Goal: Information Seeking & Learning: Learn about a topic

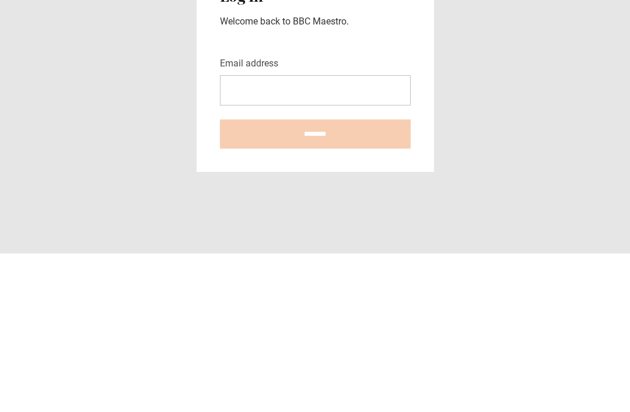
scroll to position [159, 0]
click at [367, 234] on input "Email address" at bounding box center [315, 249] width 191 height 30
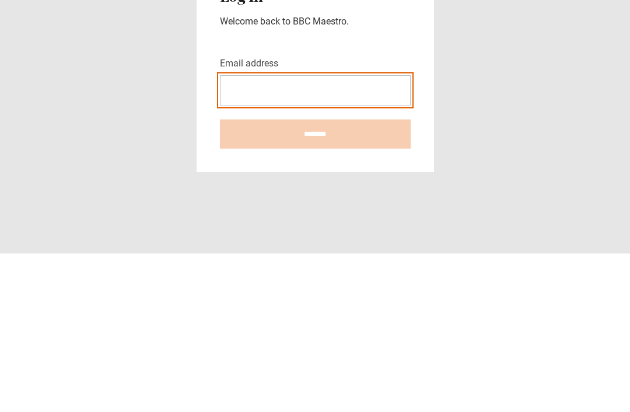
type input "**********"
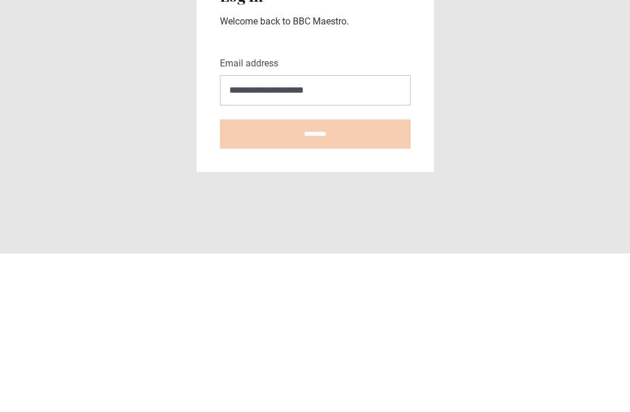
click at [315, 278] on input "********" at bounding box center [315, 292] width 191 height 29
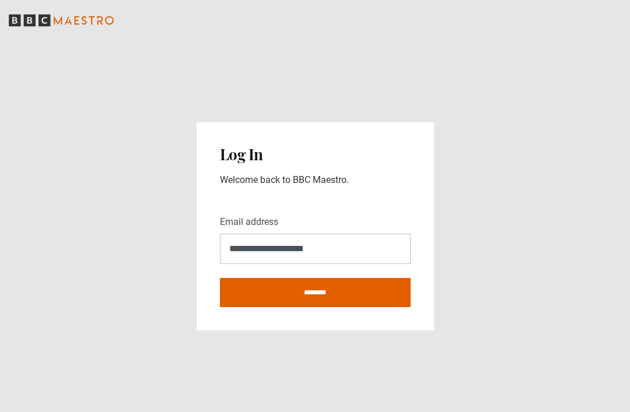
type input "**********"
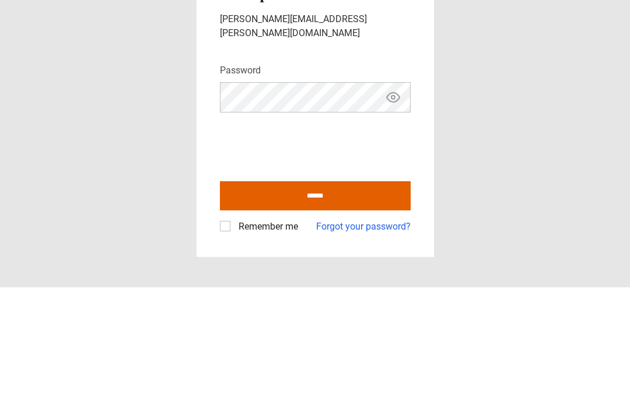
scroll to position [37, 0]
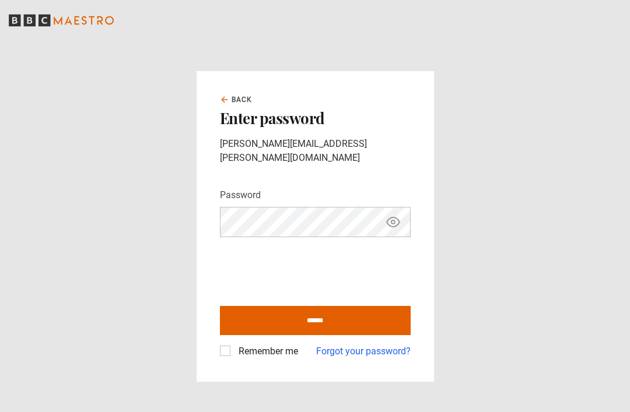
click at [234, 345] on label "Remember me" at bounding box center [266, 352] width 64 height 14
click at [352, 306] on input "******" at bounding box center [315, 320] width 191 height 29
type input "**********"
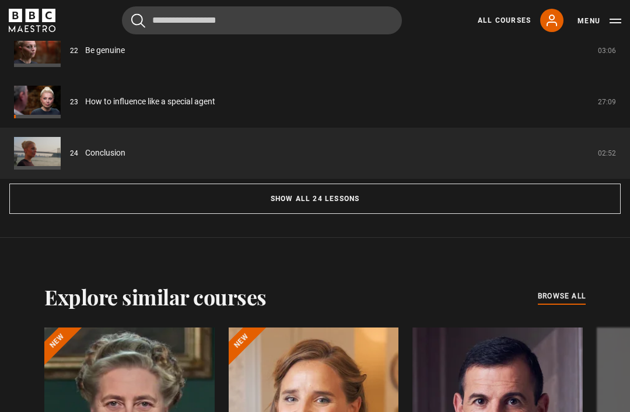
scroll to position [1077, 0]
click at [85, 108] on link "How to influence like a special agent" at bounding box center [150, 102] width 130 height 12
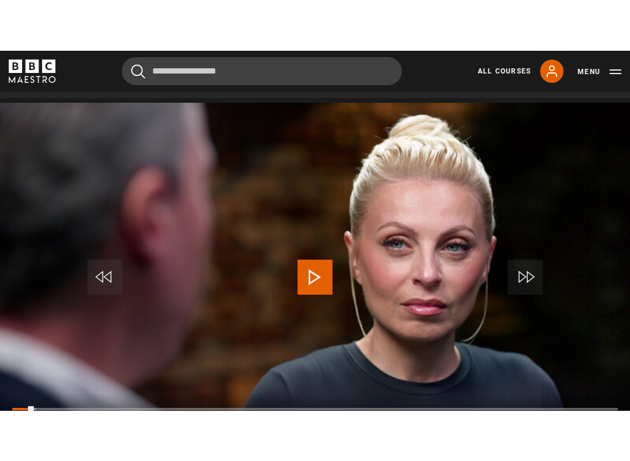
scroll to position [12, 0]
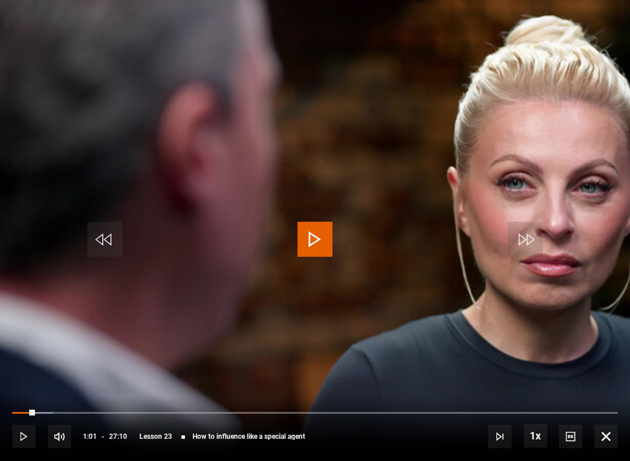
click at [24, 412] on div "Progress Bar" at bounding box center [23, 413] width 23 height 2
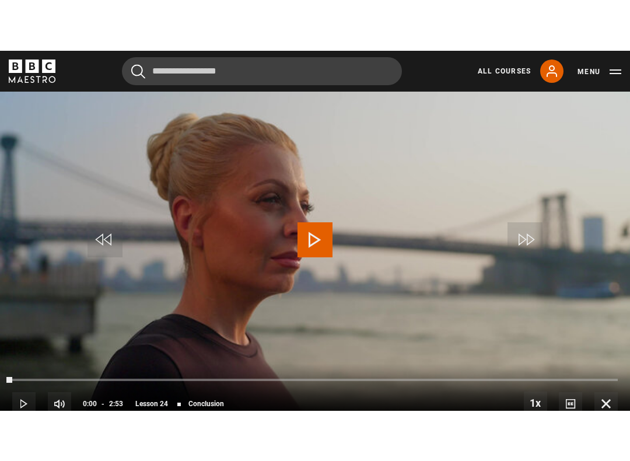
scroll to position [12, 0]
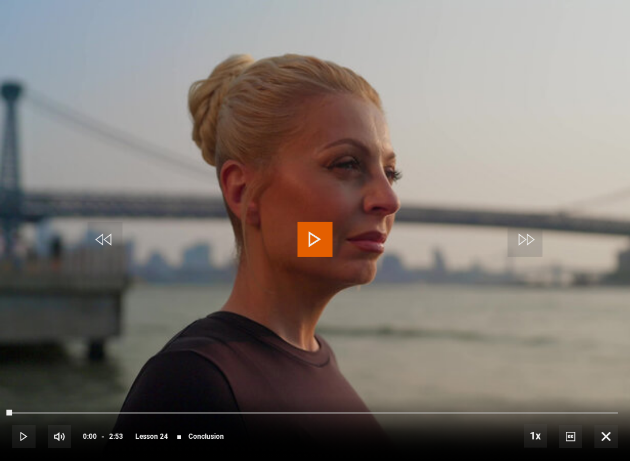
click at [332, 213] on button "Play" at bounding box center [314, 239] width 41 height 52
click at [330, 211] on video-js "Video Player is loading. Play Lesson Conclusion 10s Skip Back 10 seconds Pause …" at bounding box center [315, 230] width 630 height 461
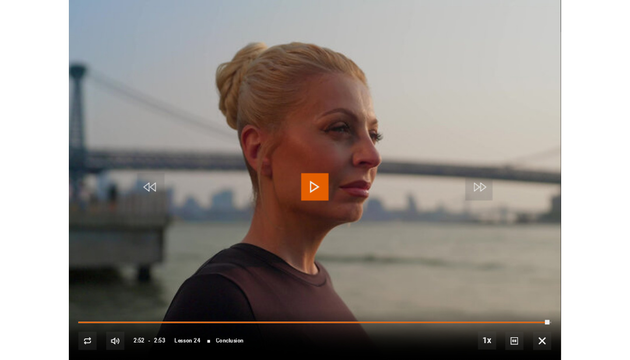
scroll to position [523, 0]
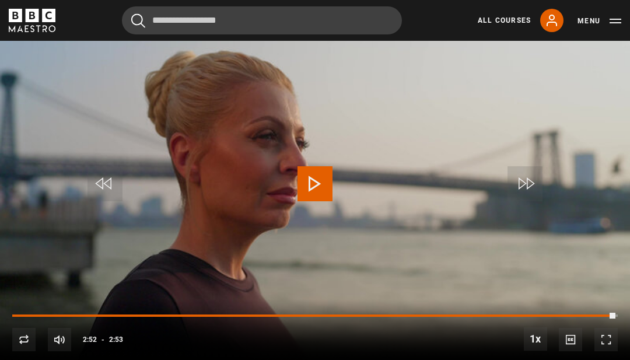
click at [504, 21] on link "All Courses" at bounding box center [504, 20] width 53 height 10
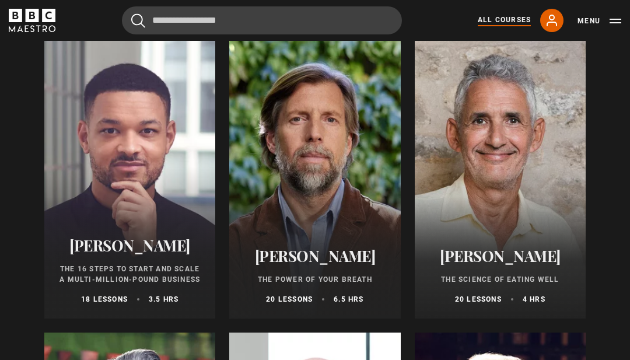
scroll to position [1321, 0]
click at [514, 166] on div at bounding box center [500, 179] width 171 height 280
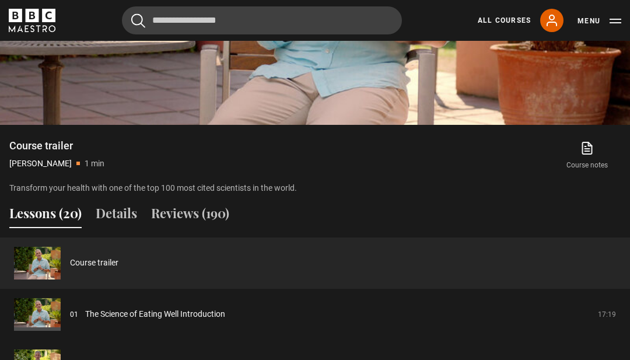
scroll to position [754, 0]
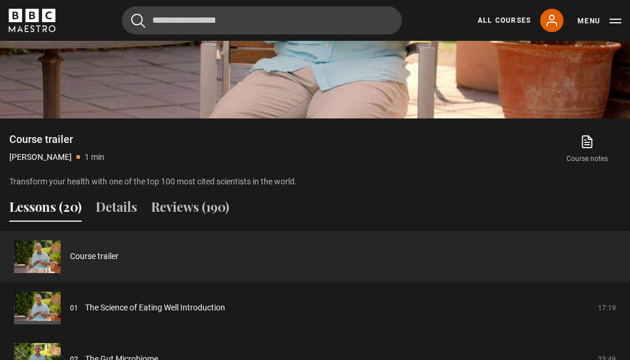
click at [141, 314] on link "The Science of Eating Well Introduction" at bounding box center [155, 308] width 140 height 12
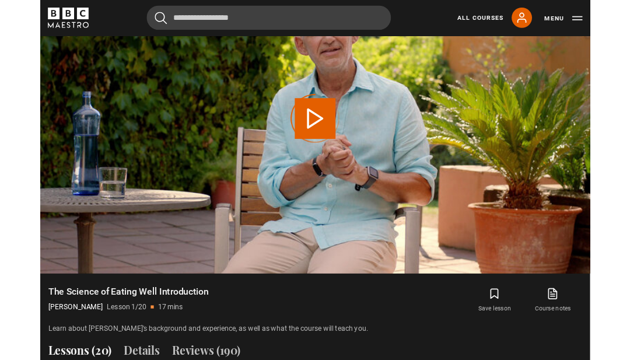
scroll to position [576, 0]
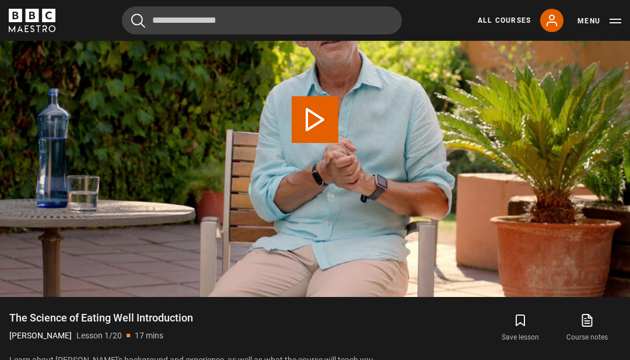
click at [582, 327] on icon at bounding box center [587, 320] width 15 height 14
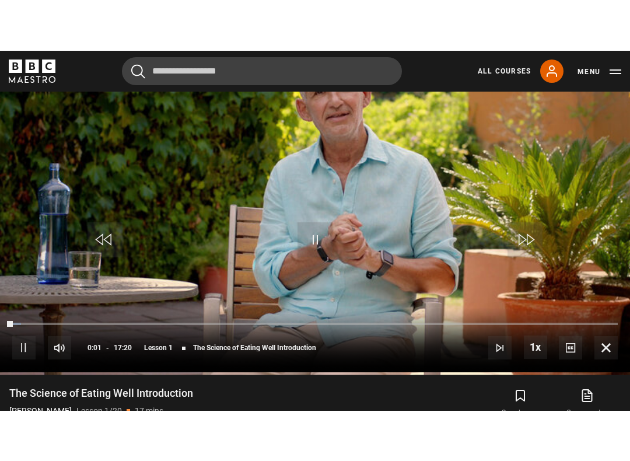
scroll to position [12, 0]
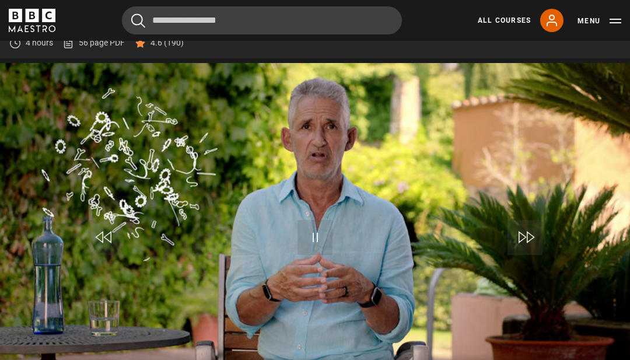
scroll to position [494, 0]
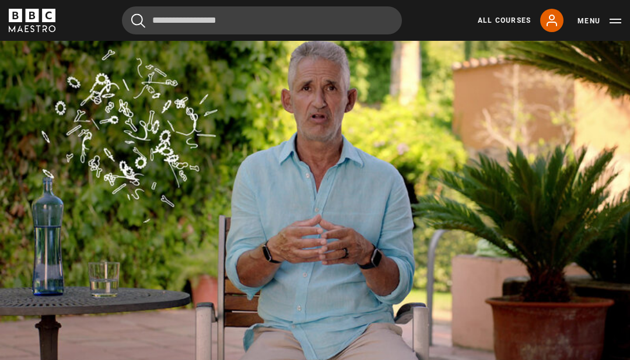
click at [628, 379] on div "10s Skip Back 10 seconds Pause 10s Skip Forward 10 seconds Loaded : 41.91% Paus…" at bounding box center [315, 346] width 630 height 65
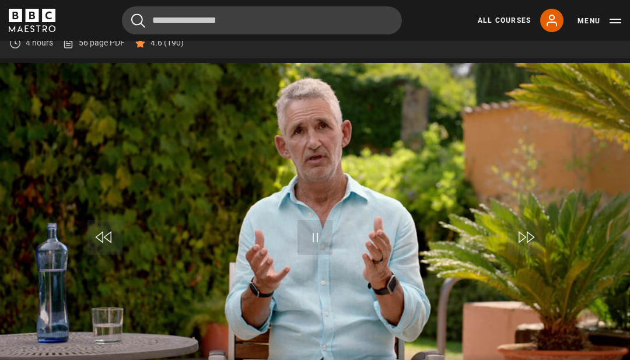
scroll to position [494, 0]
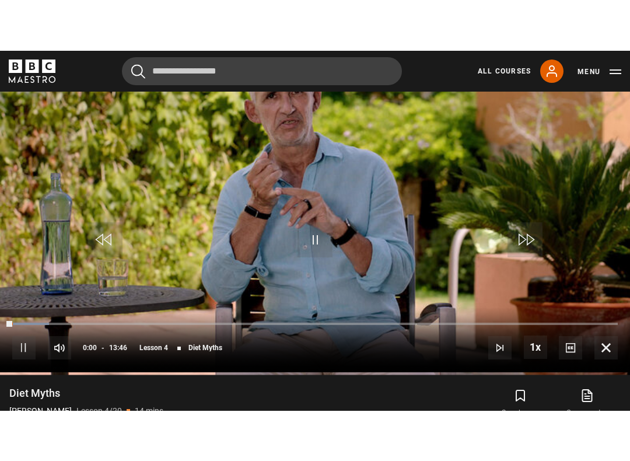
scroll to position [12, 0]
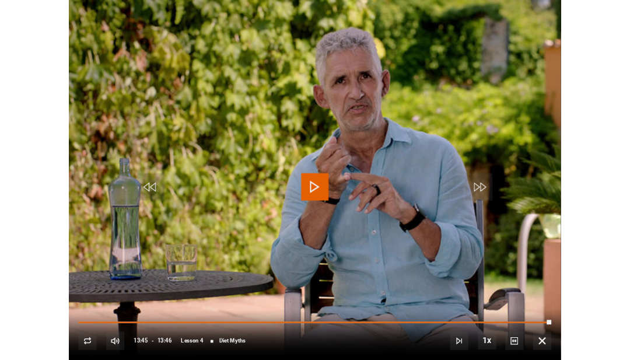
scroll to position [523, 0]
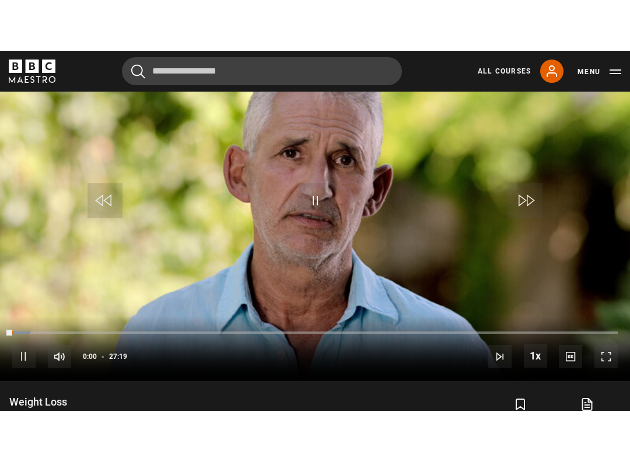
scroll to position [12, 0]
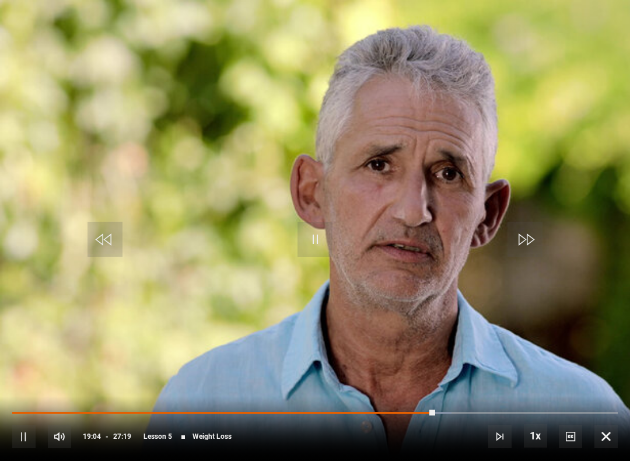
click at [628, 250] on video-js "Video Player is loading. Play Lesson Weight Loss 10s Skip Back 10 seconds Pause…" at bounding box center [315, 230] width 630 height 461
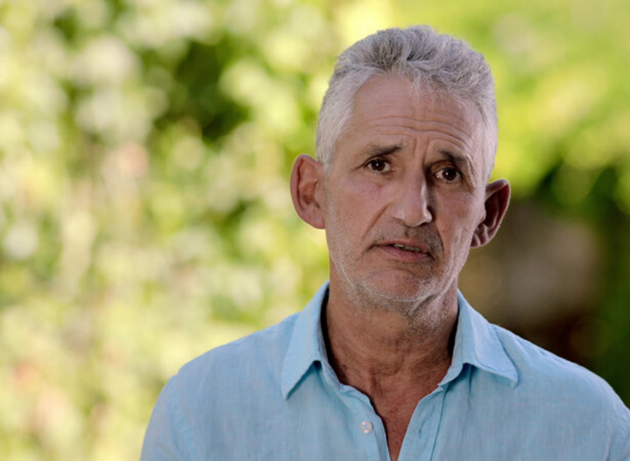
click at [1, 385] on video-js "Video Player is loading. Play Lesson Weight Loss 10s Skip Back 10 seconds Pause…" at bounding box center [315, 230] width 630 height 461
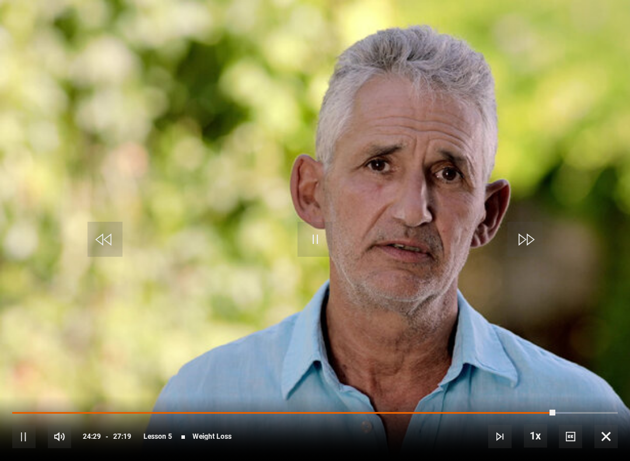
click at [0, 300] on video-js "Video Player is loading. Play Lesson Weight Loss 10s Skip Back 10 seconds Pause…" at bounding box center [315, 230] width 630 height 461
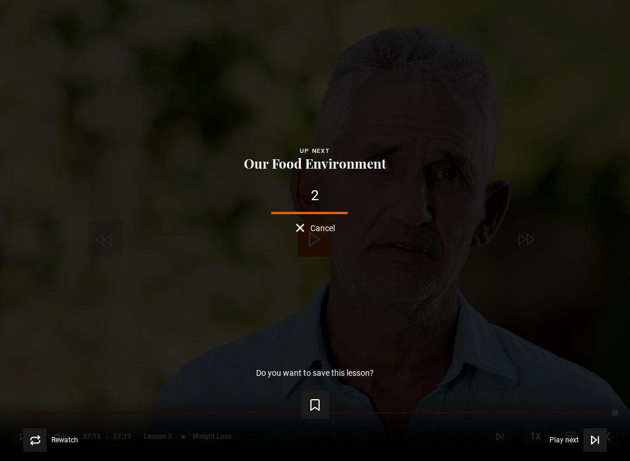
click at [599, 412] on span "Video Player" at bounding box center [594, 439] width 23 height 23
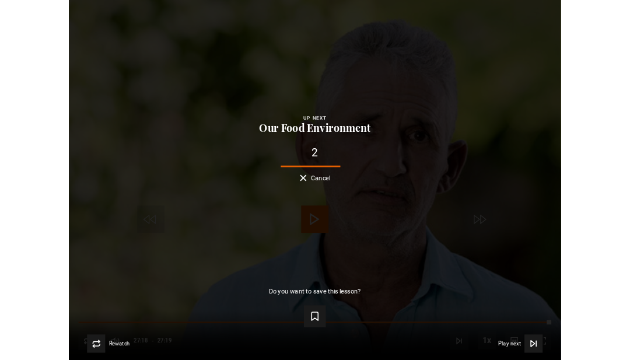
scroll to position [523, 0]
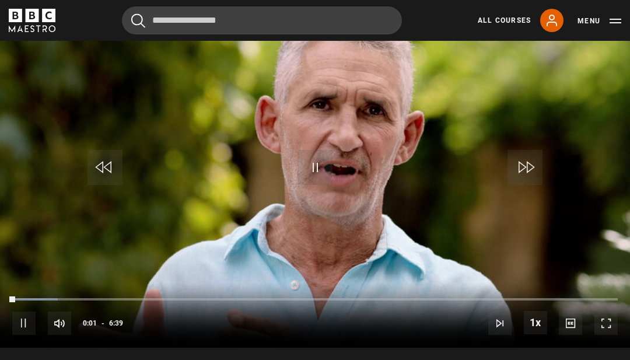
scroll to position [526, 0]
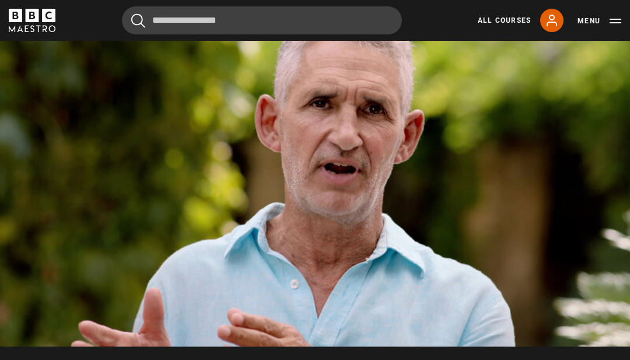
click at [605, 346] on video-js "Video Player is loading. Play Lesson Our Food Environment 10s Skip Back 10 seco…" at bounding box center [315, 169] width 630 height 354
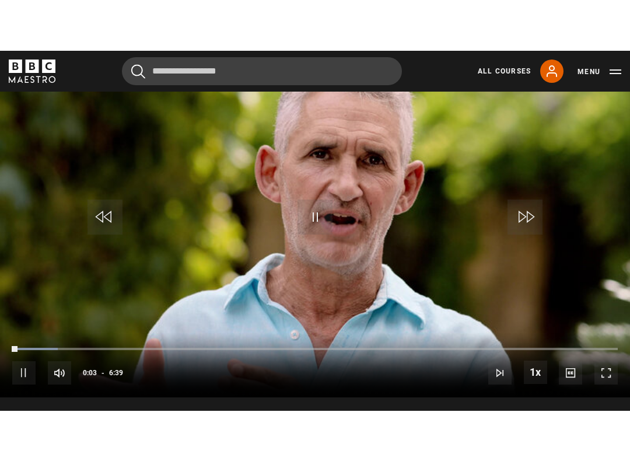
scroll to position [12, 0]
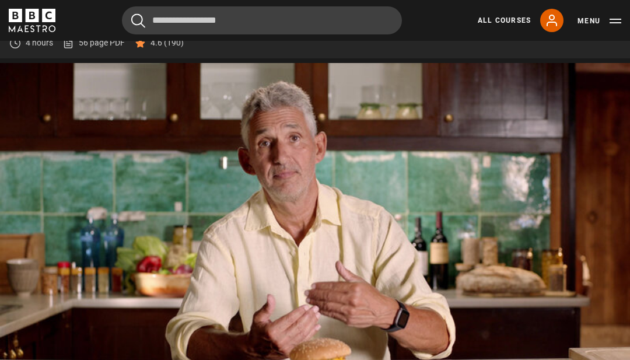
click at [0, 276] on video-js "Video Player is loading. Play Lesson Digestion 10s Skip Back 10 seconds Pause 1…" at bounding box center [315, 240] width 630 height 354
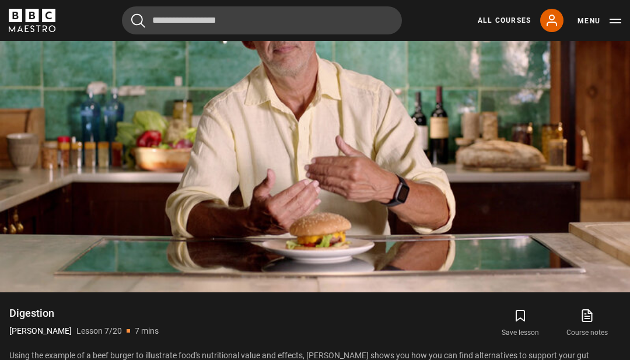
scroll to position [601, 0]
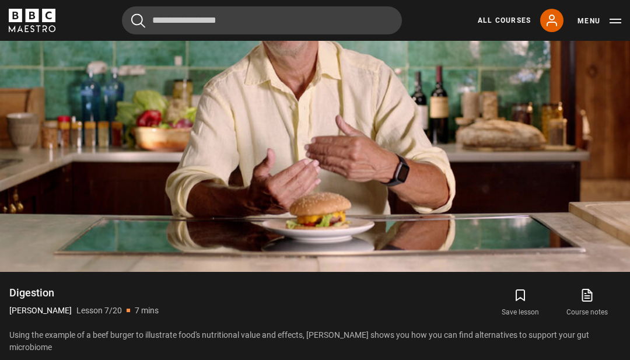
click at [582, 272] on video-js "Video Player is loading. Play Lesson Digestion 10s Skip Back 10 seconds Pause 1…" at bounding box center [315, 94] width 630 height 354
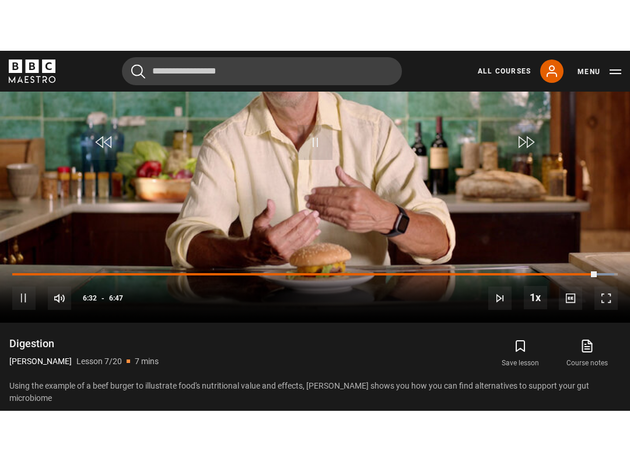
scroll to position [12, 0]
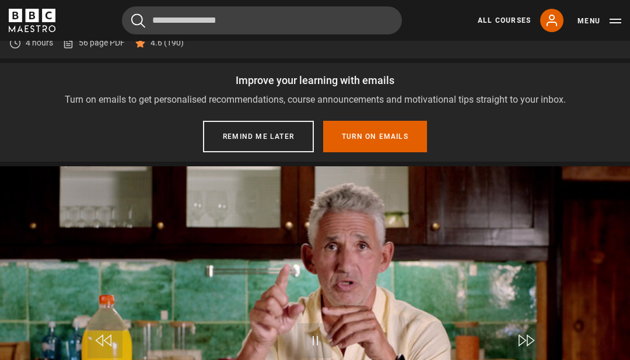
click at [220, 152] on button "Remind me later" at bounding box center [258, 136] width 111 height 31
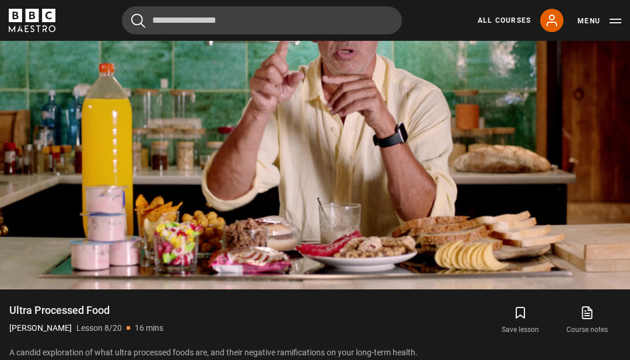
scroll to position [583, 0]
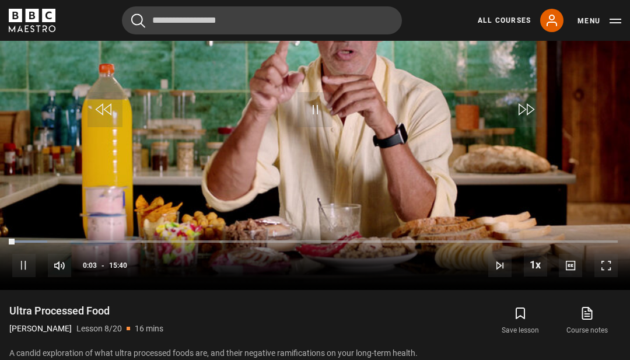
click at [573, 243] on div "Loaded : 5.84%" at bounding box center [314, 241] width 605 height 2
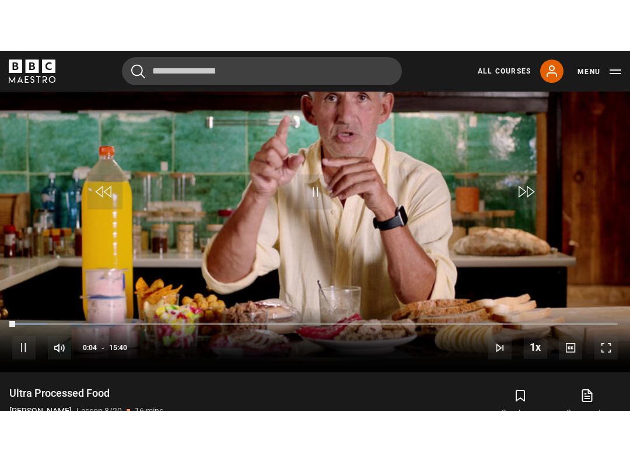
scroll to position [12, 0]
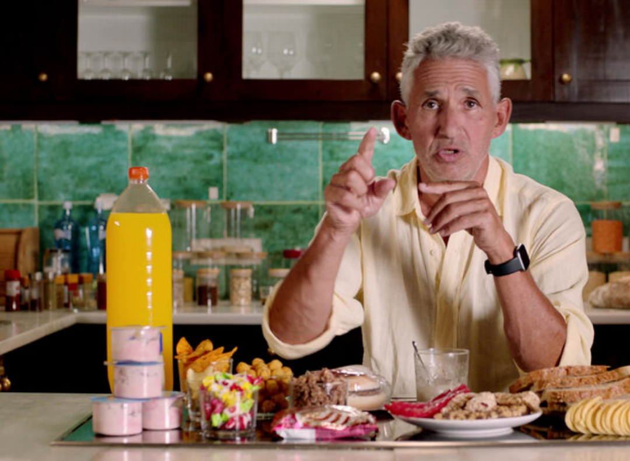
click at [3, 8] on video-js "Video Player is loading. Play Lesson Ultra Processed Food 10s Skip Back 10 seco…" at bounding box center [315, 230] width 630 height 461
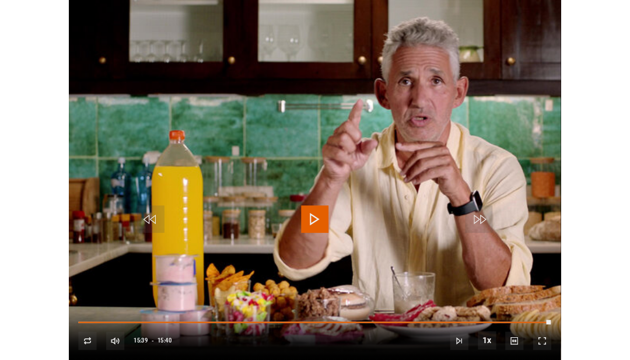
scroll to position [523, 0]
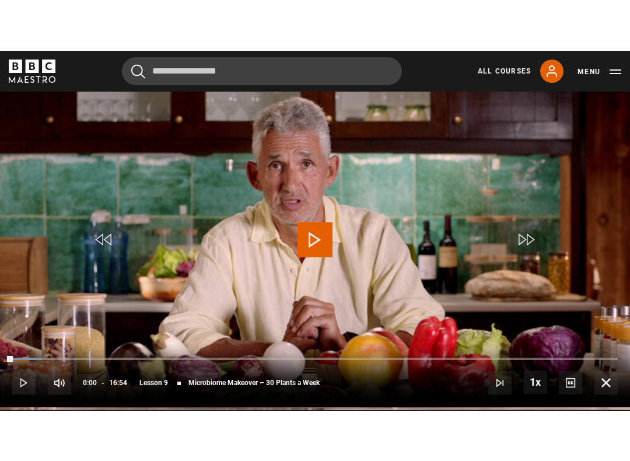
scroll to position [12, 0]
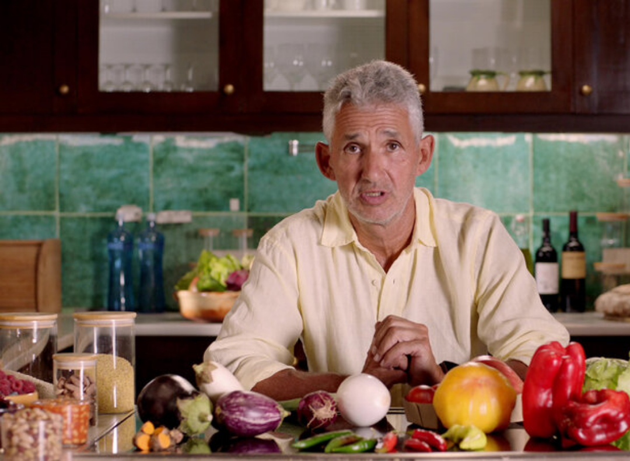
click at [628, 403] on video-js "Video Player is loading. Play Lesson Microbiome Makeover – 30 Plants a Week 10s…" at bounding box center [315, 230] width 630 height 461
click at [622, 325] on video-js "Video Player is loading. Play Lesson Microbiome Makeover – 30 Plants a Week 10s…" at bounding box center [315, 230] width 630 height 461
click at [624, 297] on video-js "Video Player is loading. Play Lesson Microbiome Makeover – 30 Plants a Week 10s…" at bounding box center [315, 230] width 630 height 461
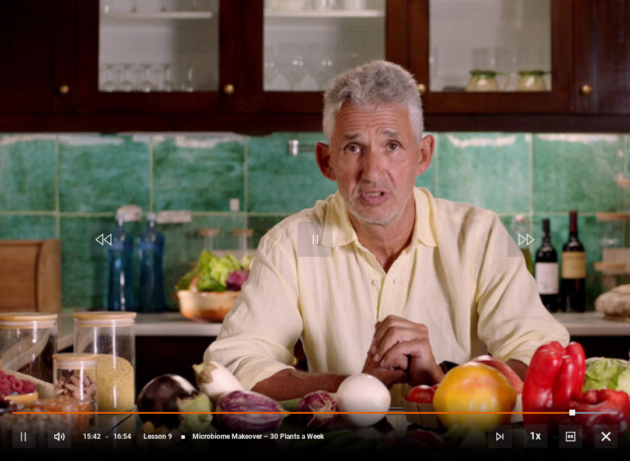
click at [621, 286] on video-js "Video Player is loading. Play Lesson Microbiome Makeover – 30 Plants a Week 10s…" at bounding box center [315, 230] width 630 height 461
click at [623, 290] on video-js "Video Player is loading. Play Lesson Microbiome Makeover – 30 Plants a Week 10s…" at bounding box center [315, 230] width 630 height 461
click at [303, 232] on span "Video Player" at bounding box center [314, 239] width 35 height 35
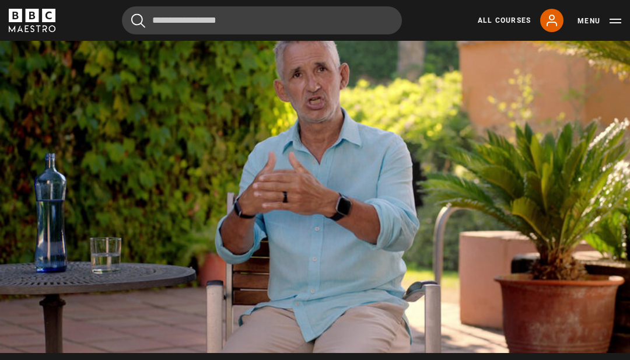
click at [609, 340] on span "Video Player" at bounding box center [605, 328] width 23 height 23
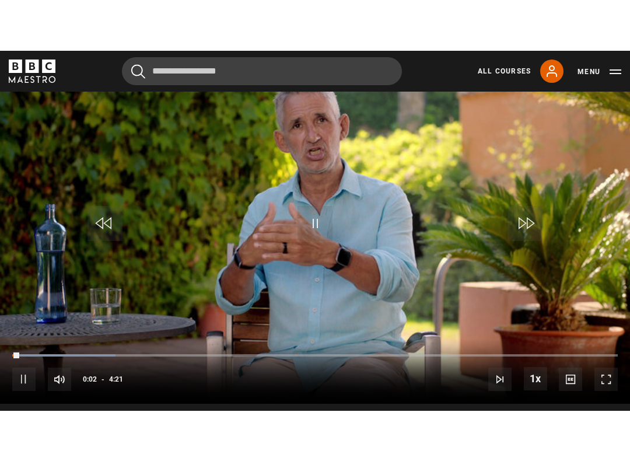
scroll to position [12, 0]
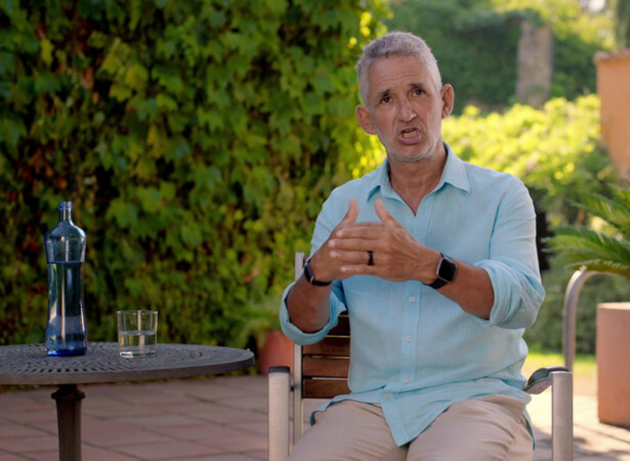
click at [344, 251] on video-js "Video Player is loading. Play Lesson Food Culture 10s Skip Back 10 seconds Paus…" at bounding box center [315, 230] width 630 height 461
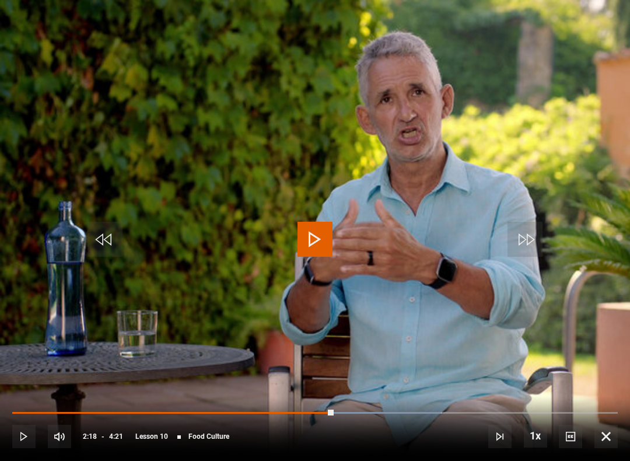
click at [314, 238] on span "Video Player" at bounding box center [314, 239] width 35 height 35
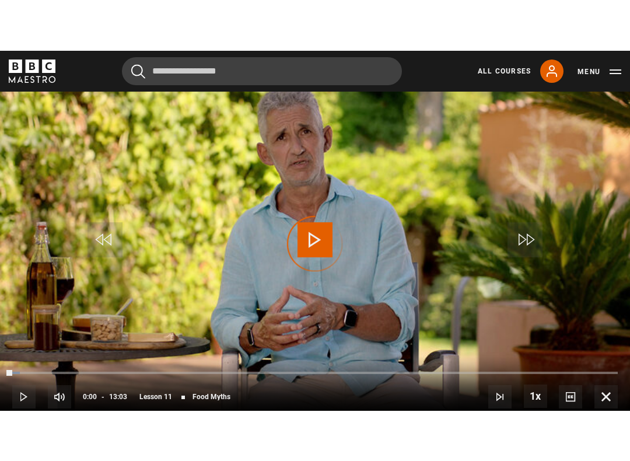
scroll to position [12, 0]
